Goal: Information Seeking & Learning: Learn about a topic

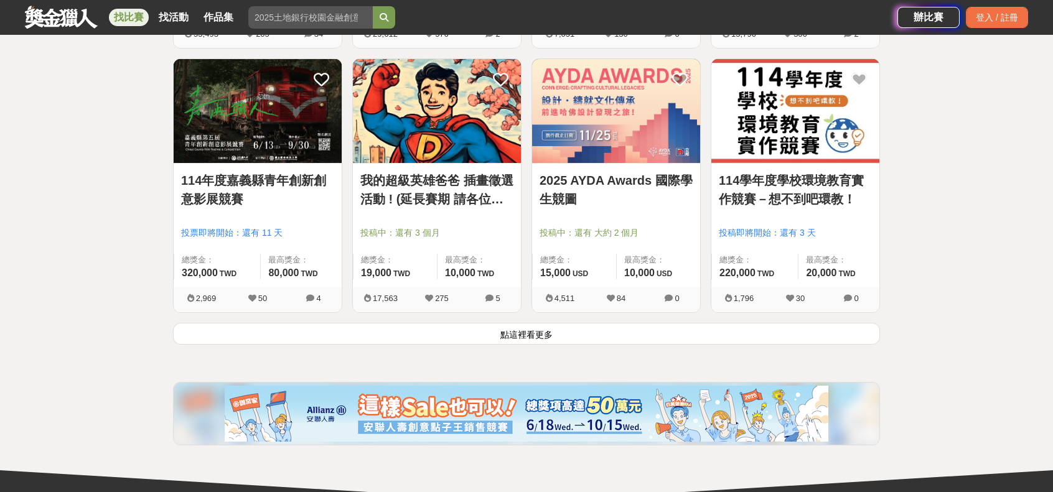
scroll to position [1556, 0]
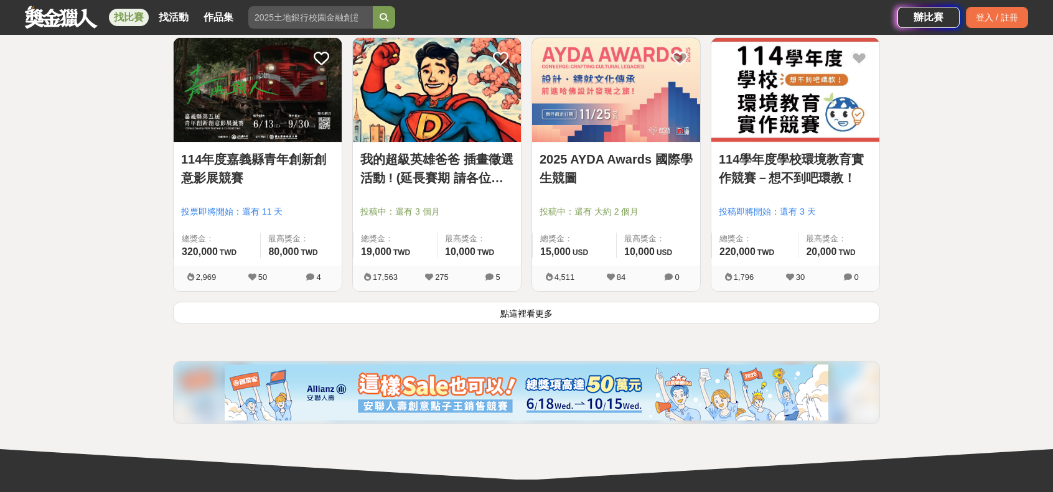
click at [542, 308] on button "點這裡看更多" at bounding box center [526, 313] width 707 height 22
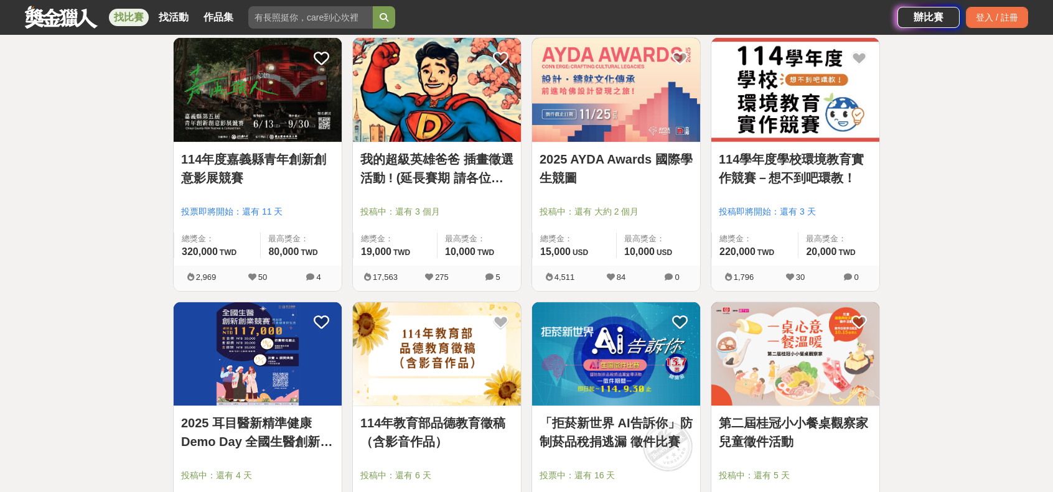
click at [51, 314] on div "全部 設計 影像 寫作 商業 音樂 運動 其他 國際 所有分類 進階篩選 567 個比賽 綜合 熱門 獎金 截止 最新 尚未截止 台灣 重置條件 從你出發 開…" at bounding box center [526, 285] width 1053 height 3561
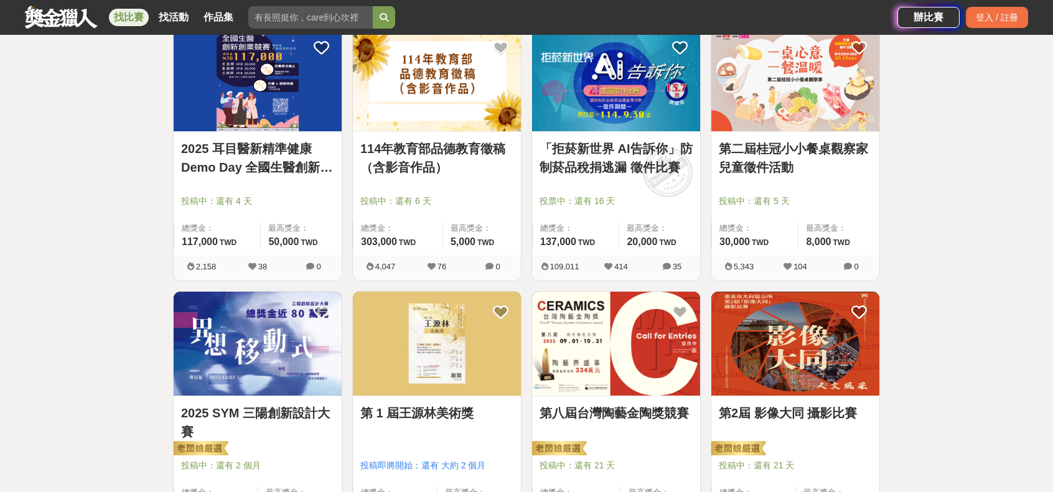
scroll to position [1867, 0]
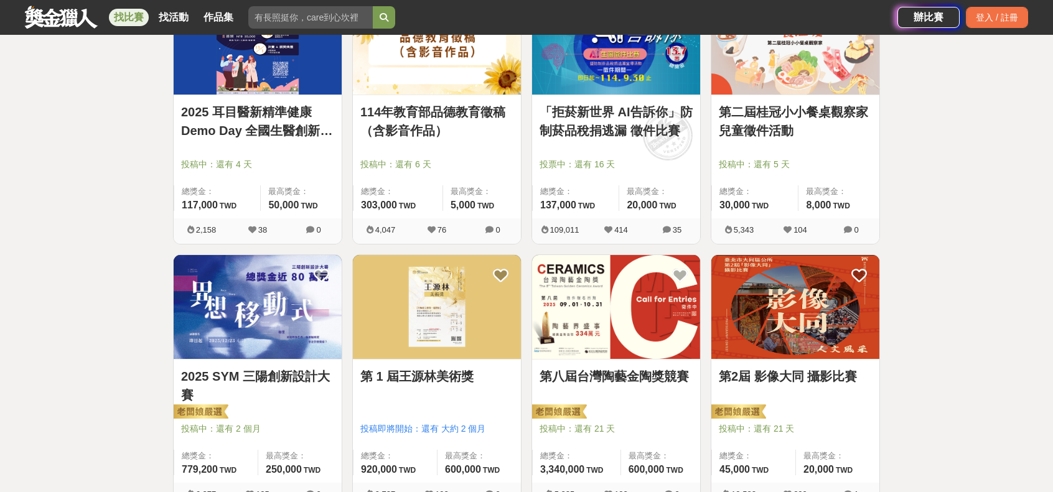
click at [458, 375] on link "第 1 屆王源林美術獎" at bounding box center [436, 376] width 153 height 19
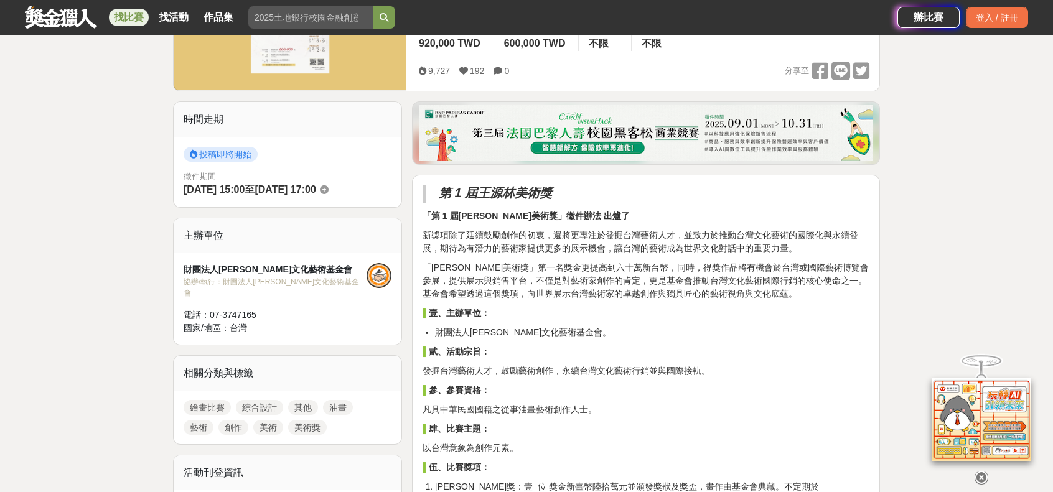
scroll to position [249, 0]
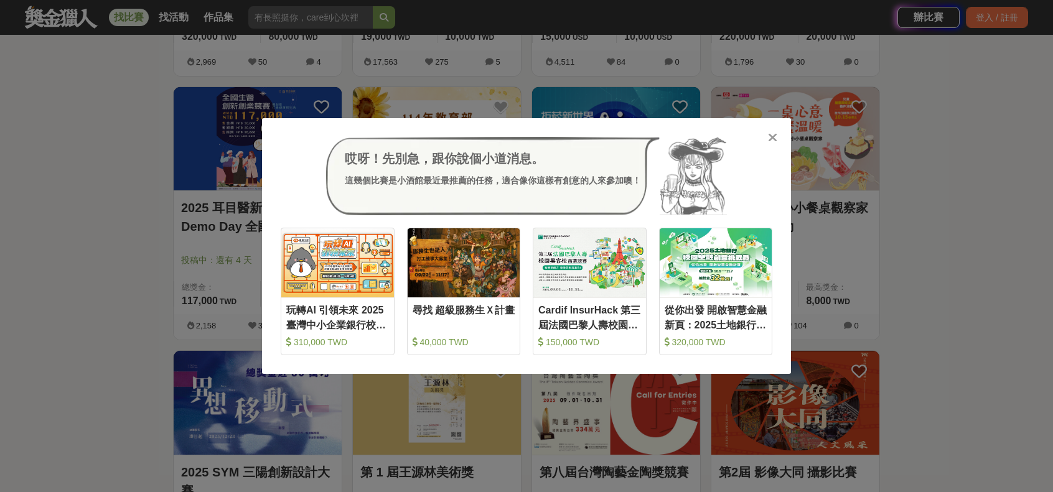
scroll to position [1867, 0]
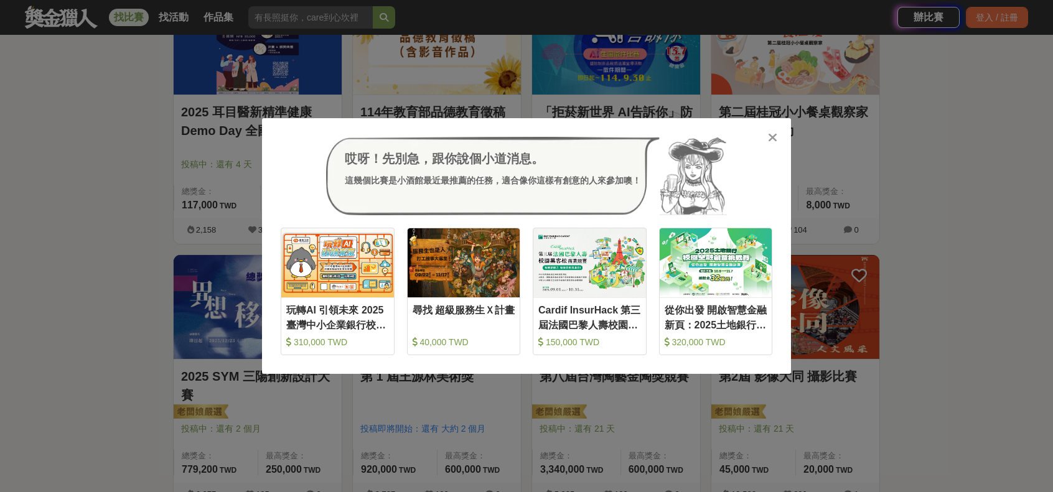
click at [777, 139] on icon at bounding box center [772, 137] width 9 height 12
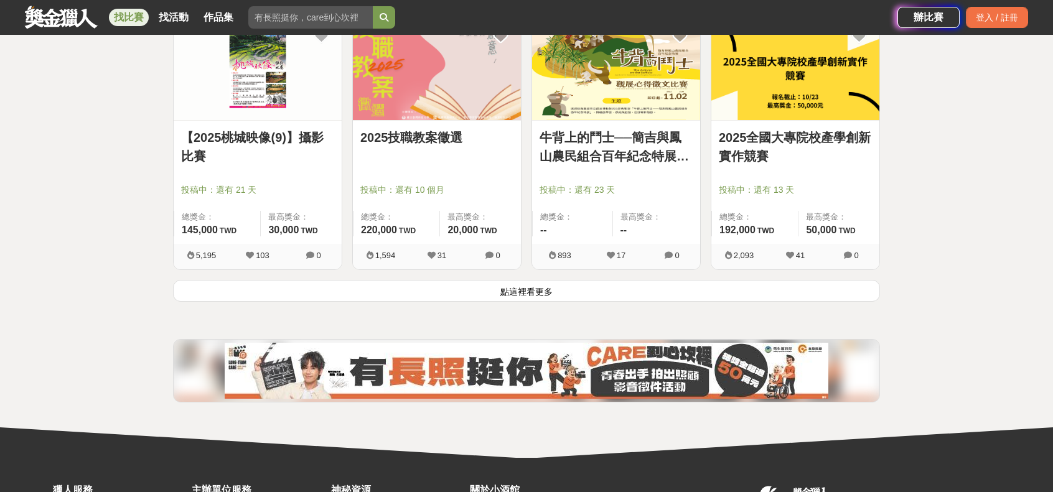
scroll to position [3299, 0]
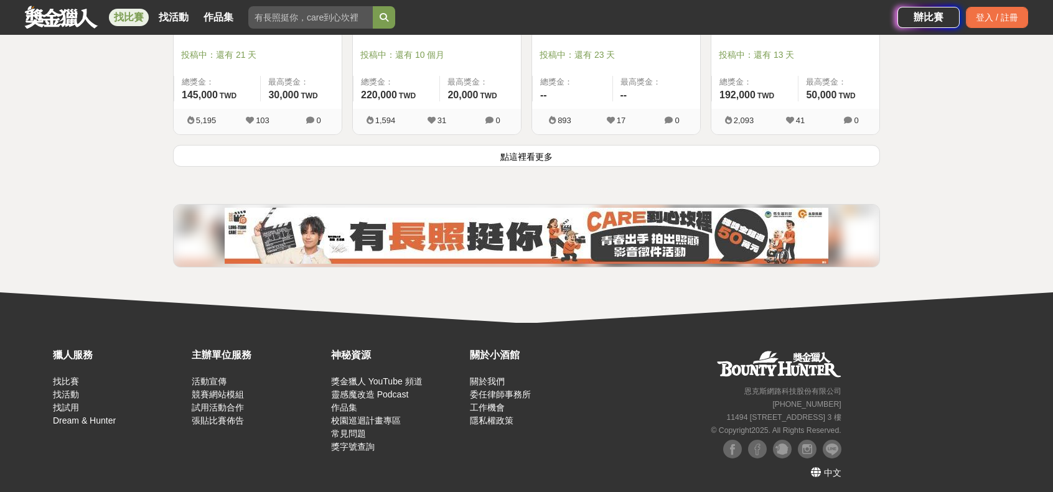
click at [538, 153] on button "點這裡看更多" at bounding box center [526, 156] width 707 height 22
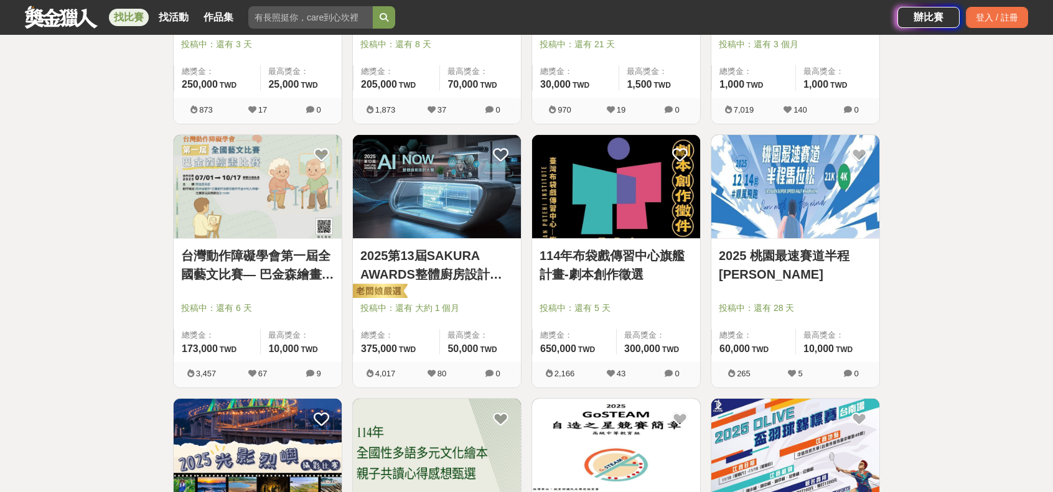
scroll to position [4295, 0]
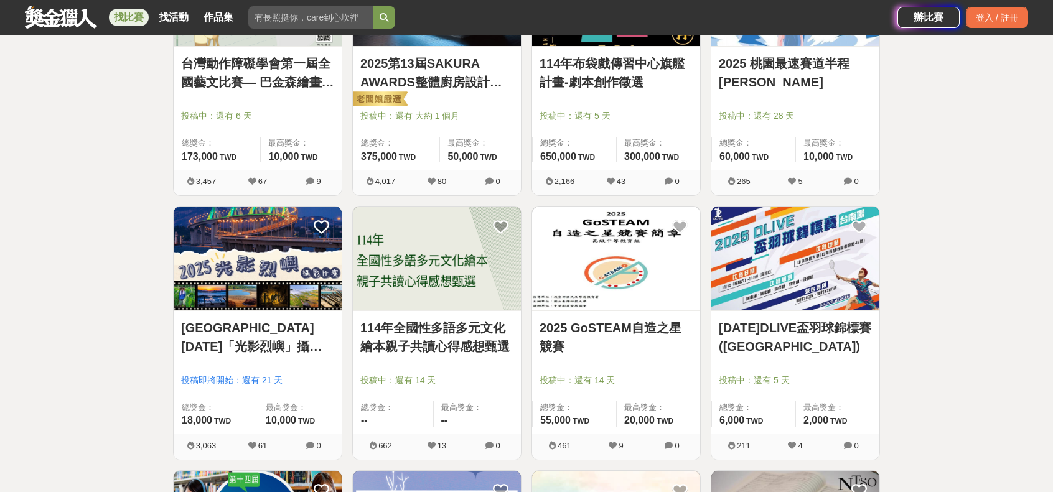
click at [464, 345] on link "114年全國性多語多元文化繪本親子共讀心得感想甄選" at bounding box center [436, 337] width 153 height 37
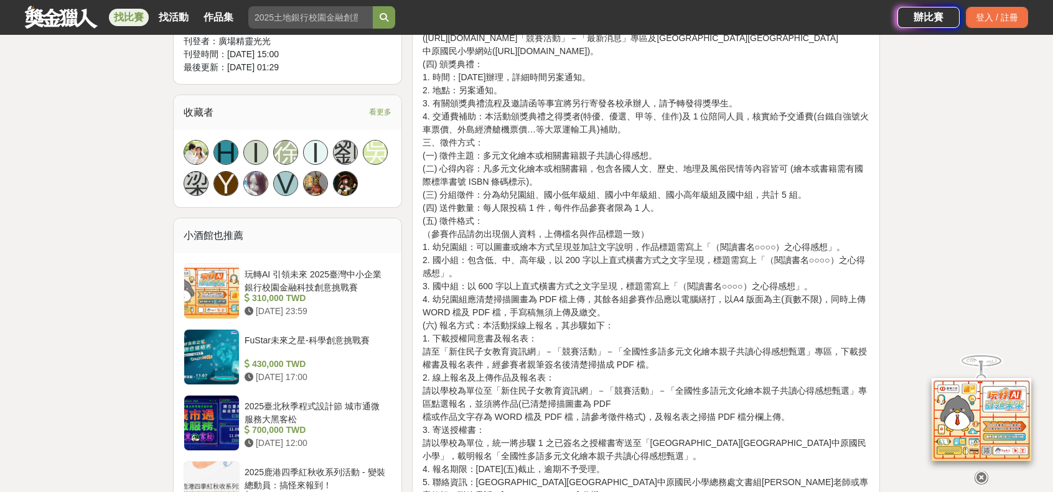
scroll to position [747, 0]
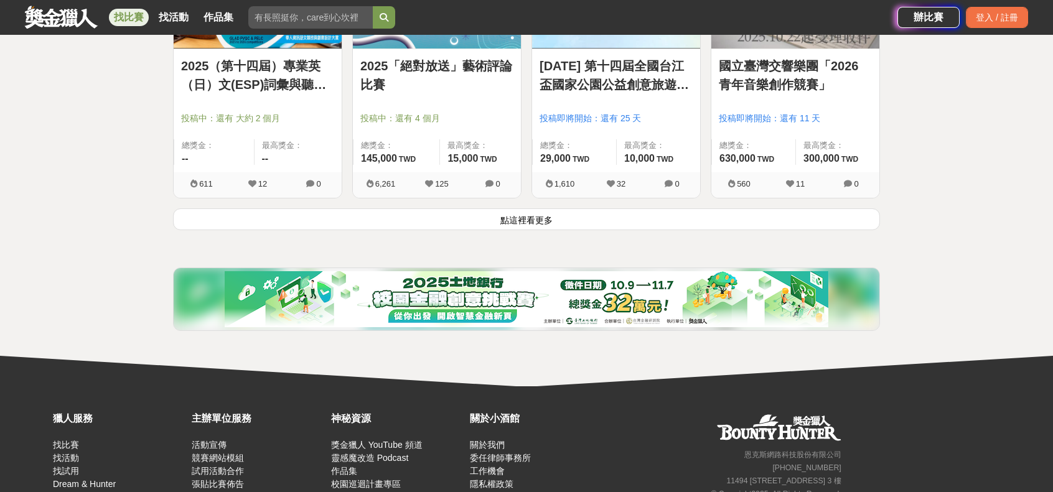
scroll to position [4855, 0]
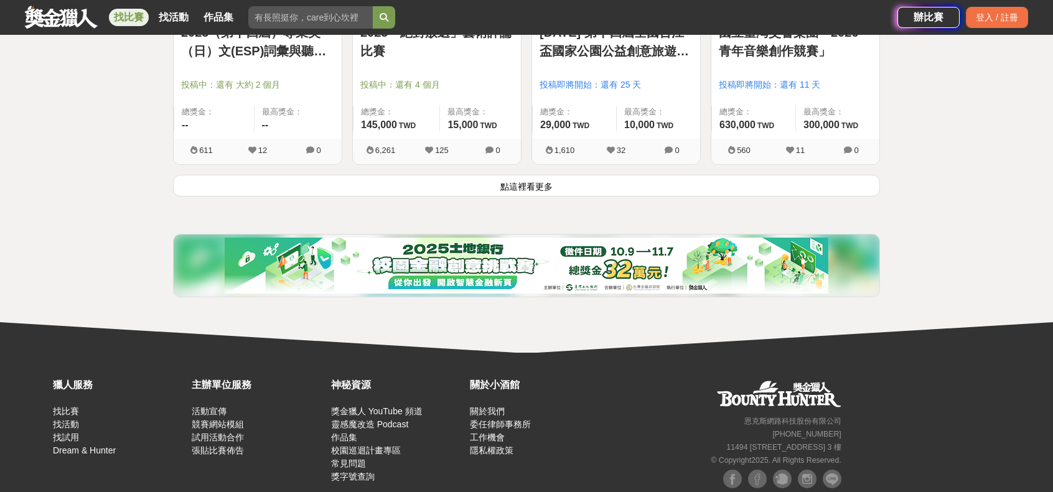
click at [545, 184] on button "點這裡看更多" at bounding box center [526, 186] width 707 height 22
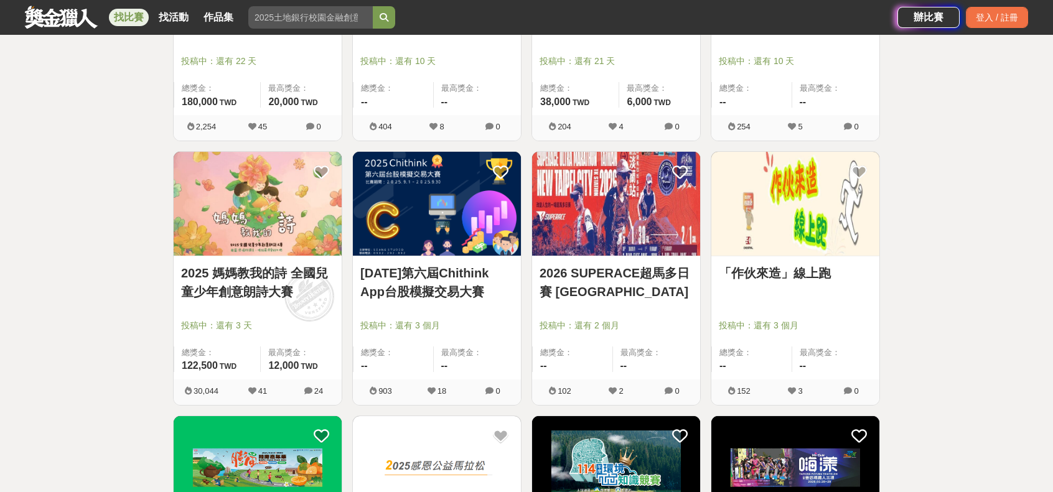
scroll to position [6162, 0]
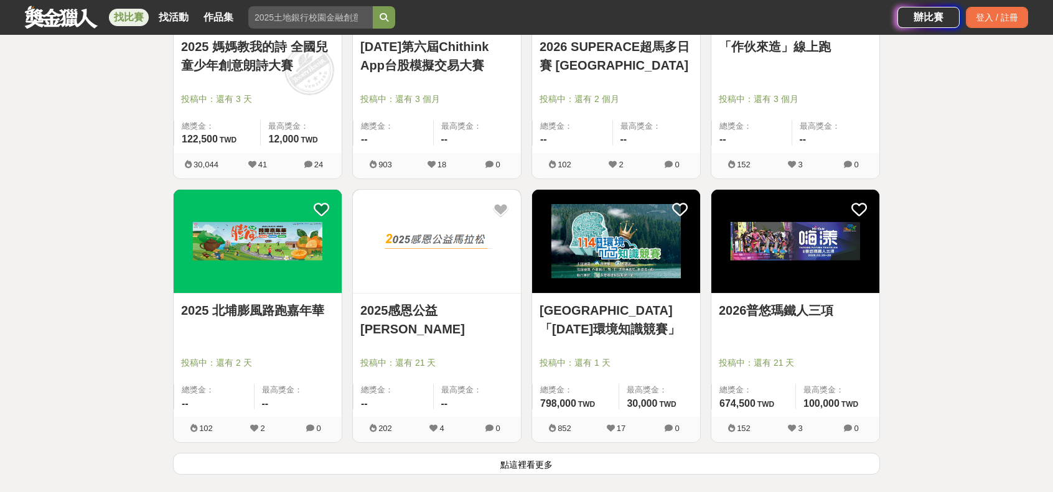
click at [536, 456] on button "點這裡看更多" at bounding box center [526, 464] width 707 height 22
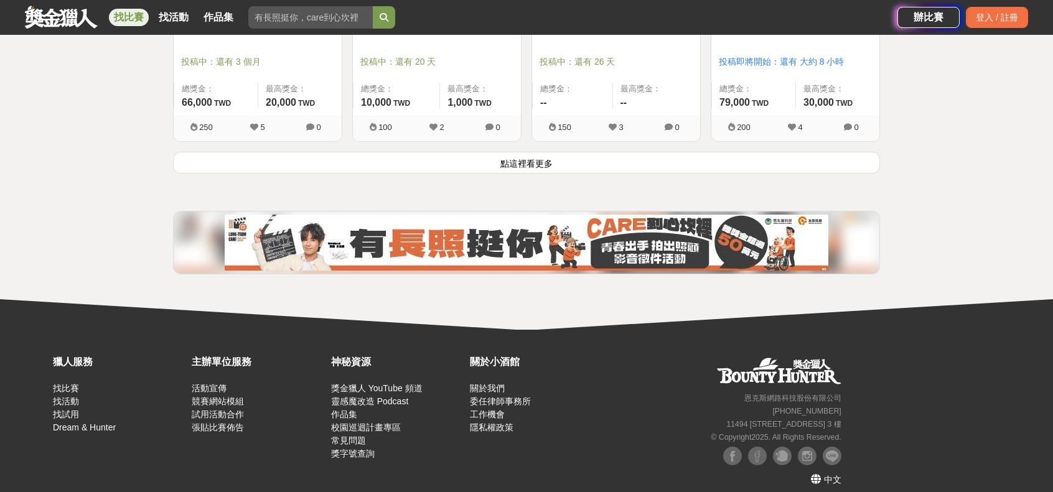
scroll to position [8050, 0]
click at [539, 151] on button "點這裡看更多" at bounding box center [526, 162] width 707 height 22
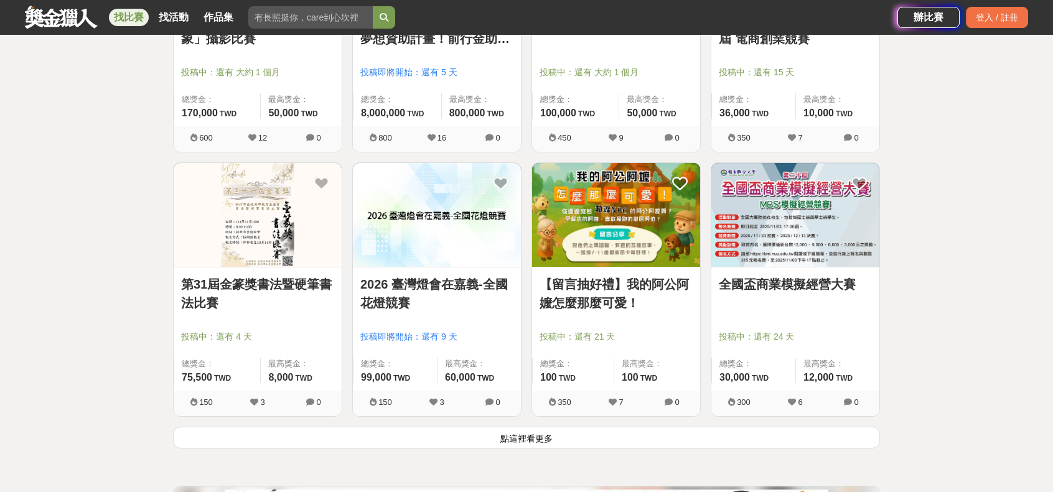
scroll to position [9420, 0]
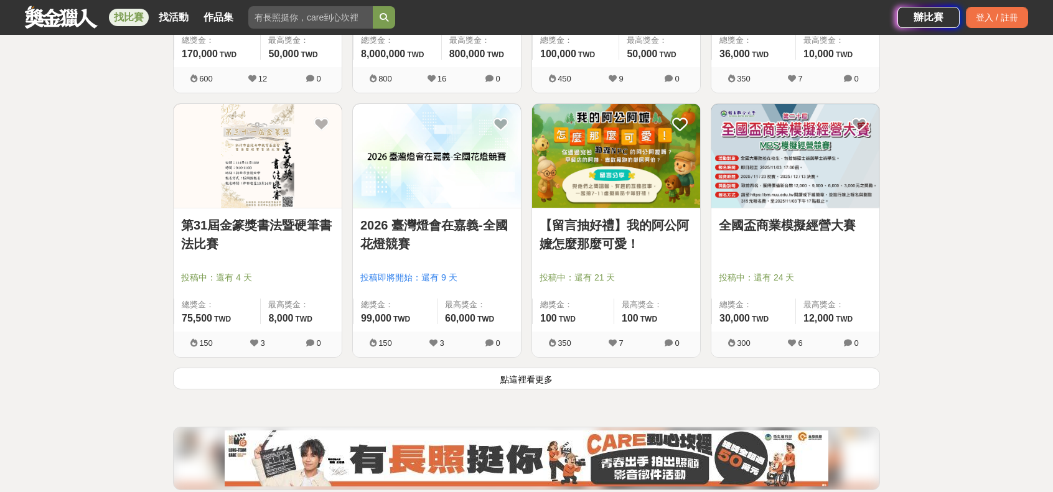
click at [541, 372] on button "點這裡看更多" at bounding box center [526, 379] width 707 height 22
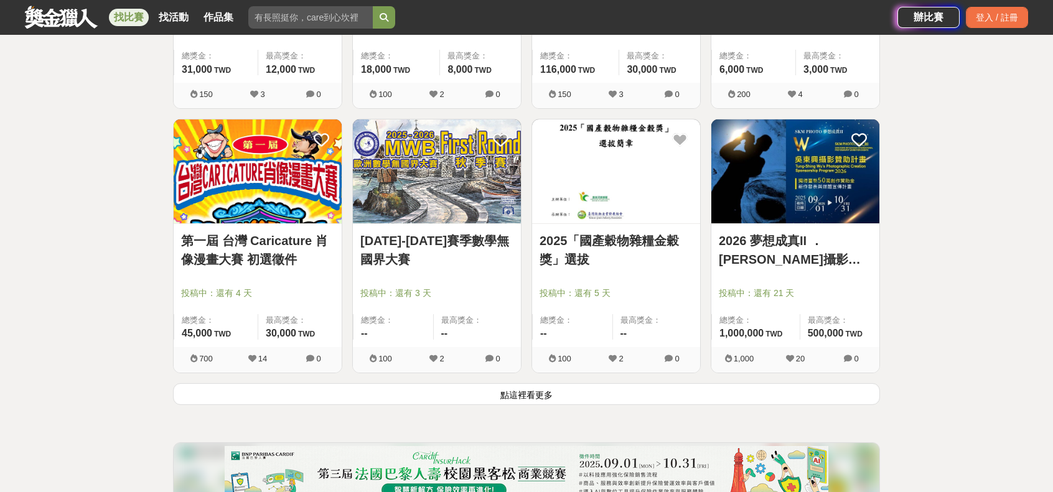
scroll to position [11028, 0]
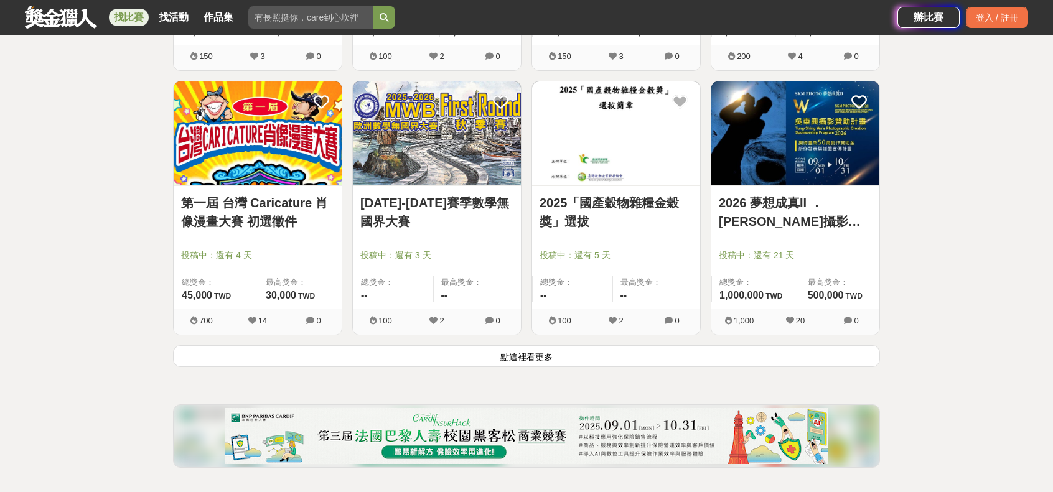
click at [528, 345] on button "點這裡看更多" at bounding box center [526, 356] width 707 height 22
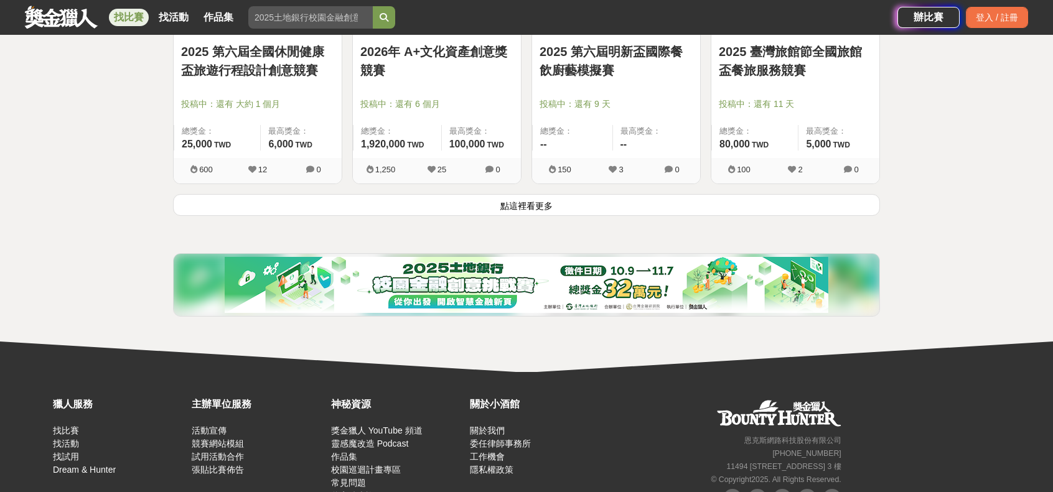
scroll to position [12771, 0]
